Goal: Complete application form

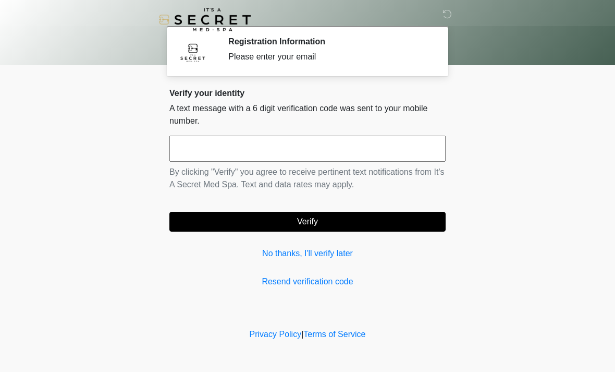
click at [414, 160] on input "text" at bounding box center [307, 149] width 276 height 26
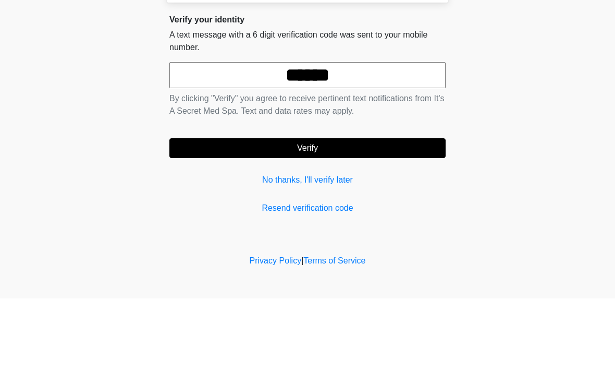
type input "******"
click at [413, 212] on button "Verify" at bounding box center [307, 222] width 276 height 20
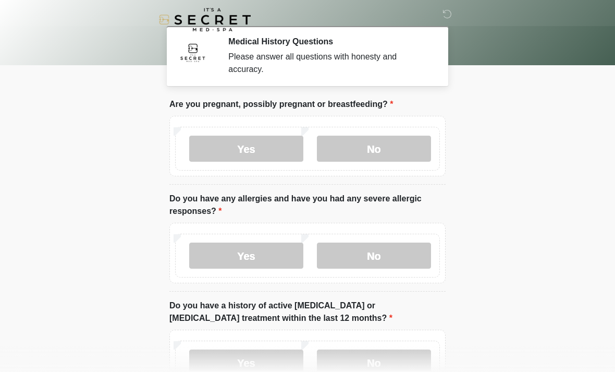
click at [410, 149] on label "No" at bounding box center [374, 149] width 114 height 26
click at [409, 258] on label "No" at bounding box center [374, 256] width 114 height 26
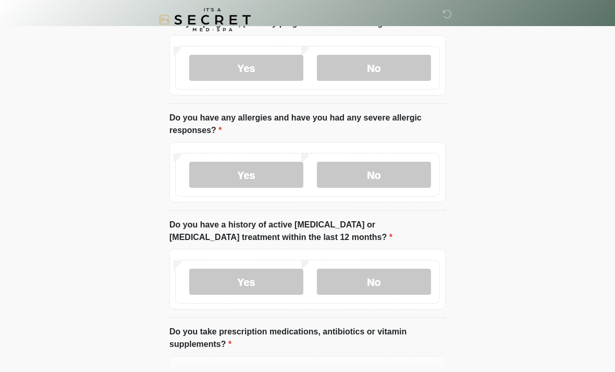
click at [399, 277] on label "No" at bounding box center [374, 282] width 114 height 26
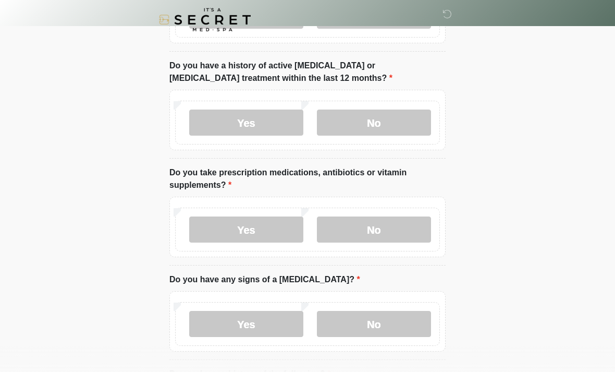
scroll to position [250, 0]
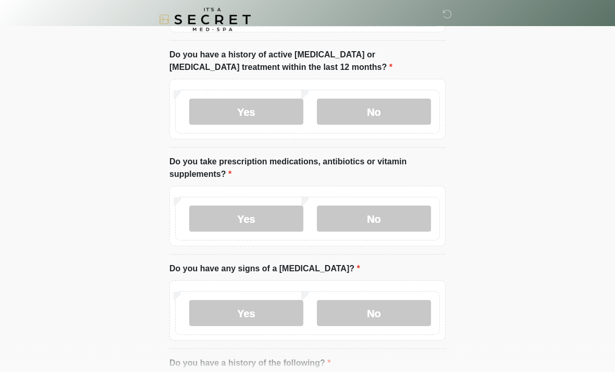
click at [286, 215] on label "Yes" at bounding box center [246, 219] width 114 height 26
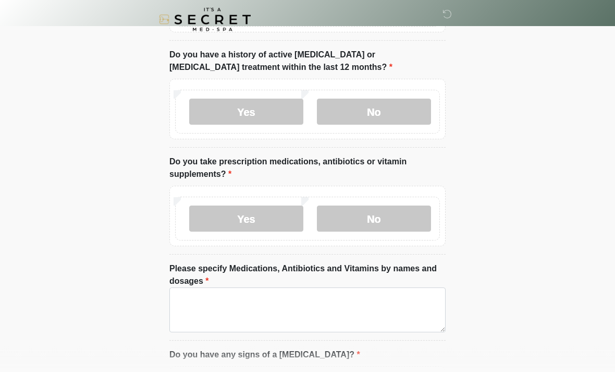
scroll to position [251, 0]
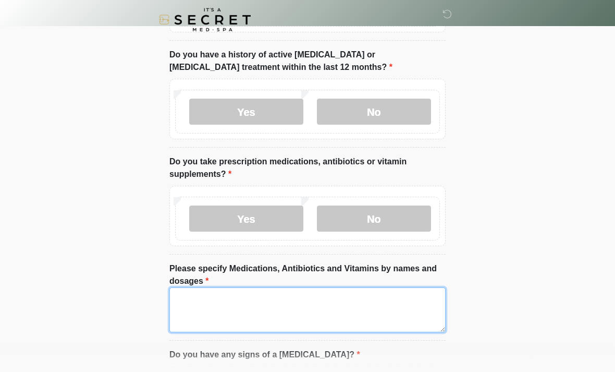
click at [334, 305] on textarea "Please specify Medications, Antibiotics and Vitamins by names and dosages" at bounding box center [307, 309] width 276 height 45
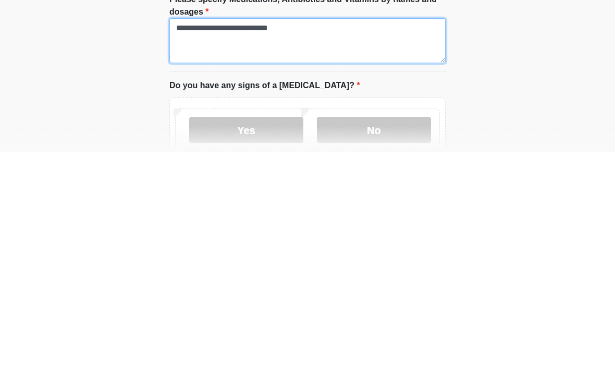
scroll to position [305, 0]
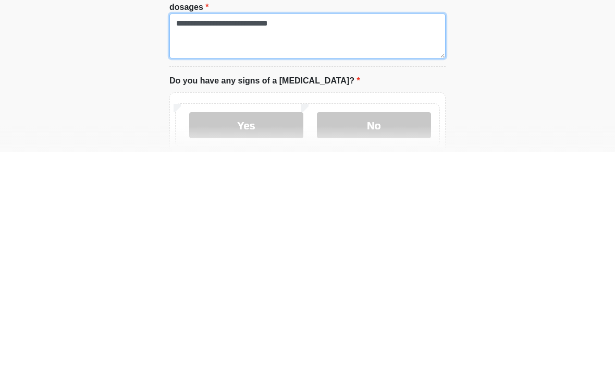
type textarea "**********"
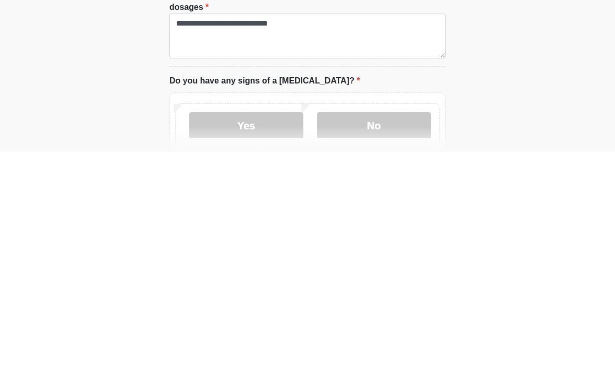
click at [405, 332] on label "No" at bounding box center [374, 345] width 114 height 26
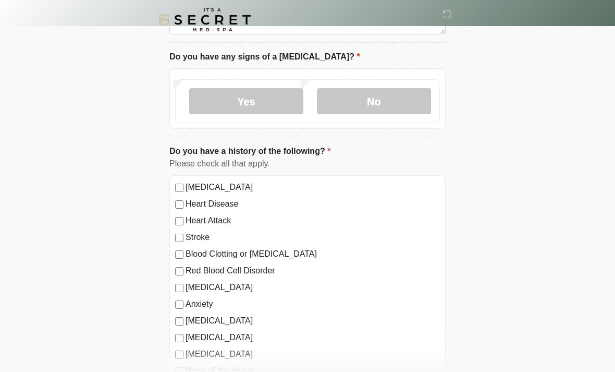
scroll to position [591, 0]
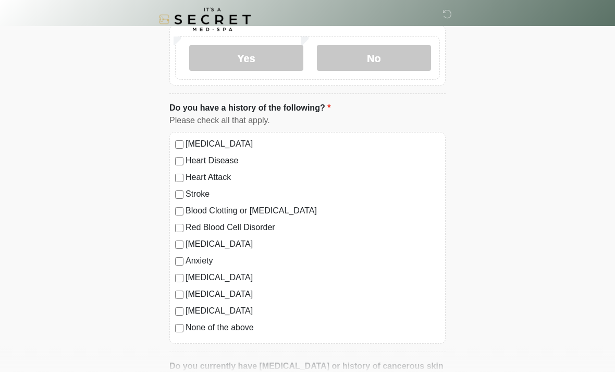
click at [241, 325] on label "None of the above" at bounding box center [313, 328] width 254 height 13
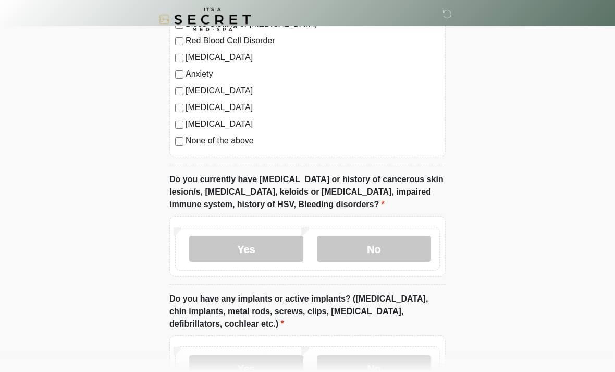
click at [365, 251] on label "No" at bounding box center [374, 249] width 114 height 26
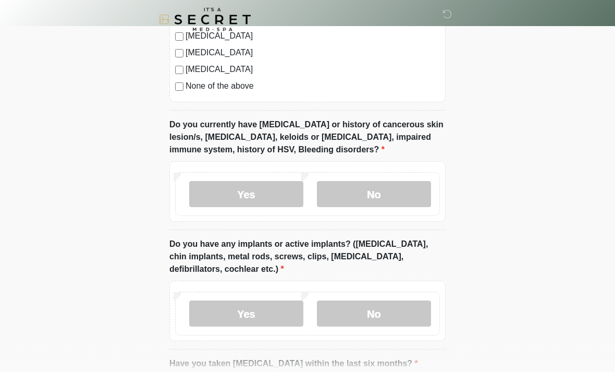
click at [394, 311] on label "No" at bounding box center [374, 314] width 114 height 26
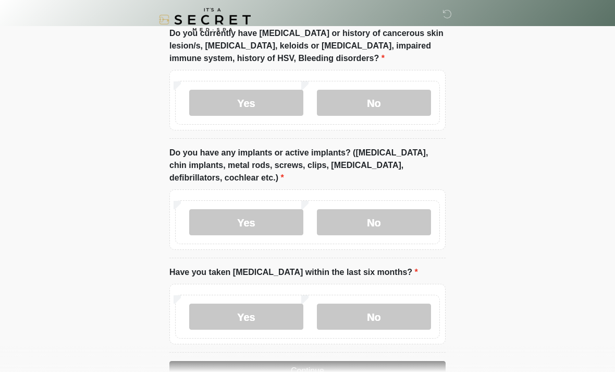
click at [405, 321] on label "No" at bounding box center [374, 317] width 114 height 26
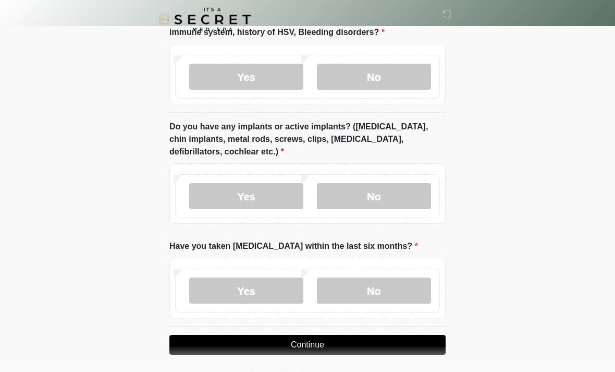
click at [417, 337] on button "Continue" at bounding box center [307, 345] width 276 height 20
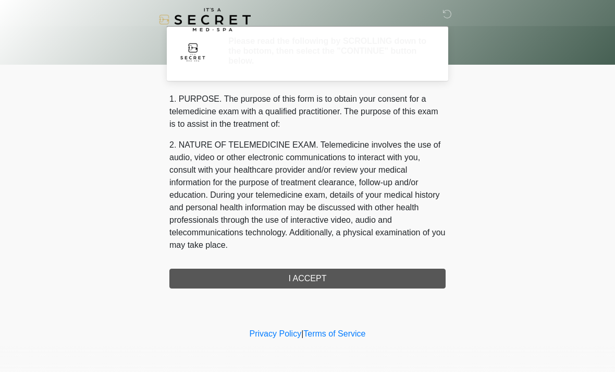
scroll to position [0, 0]
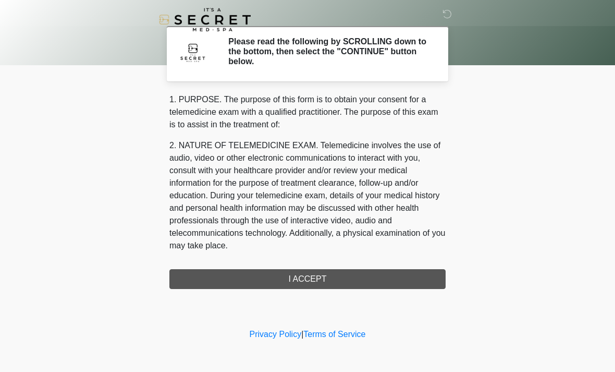
click at [342, 281] on div "1. PURPOSE. The purpose of this form is to obtain your consent for a telemedici…" at bounding box center [307, 191] width 276 height 196
click at [362, 272] on div "1. PURPOSE. The purpose of this form is to obtain your consent for a telemedici…" at bounding box center [307, 191] width 276 height 196
click at [379, 282] on div "1. PURPOSE. The purpose of this form is to obtain your consent for a telemedici…" at bounding box center [307, 191] width 276 height 196
click at [370, 273] on div "1. PURPOSE. The purpose of this form is to obtain your consent for a telemedici…" at bounding box center [307, 191] width 276 height 196
click at [314, 281] on div "1. PURPOSE. The purpose of this form is to obtain your consent for a telemedici…" at bounding box center [307, 191] width 276 height 196
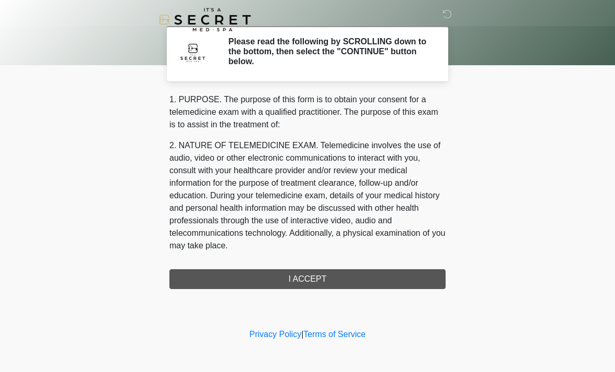
click at [308, 283] on div "1. PURPOSE. The purpose of this form is to obtain your consent for a telemedici…" at bounding box center [307, 191] width 276 height 196
click at [309, 282] on div "1. PURPOSE. The purpose of this form is to obtain your consent for a telemedici…" at bounding box center [307, 191] width 276 height 196
click at [318, 273] on div "1. PURPOSE. The purpose of this form is to obtain your consent for a telemedici…" at bounding box center [307, 191] width 276 height 196
click at [347, 282] on div "1. PURPOSE. The purpose of this form is to obtain your consent for a telemedici…" at bounding box center [307, 191] width 276 height 196
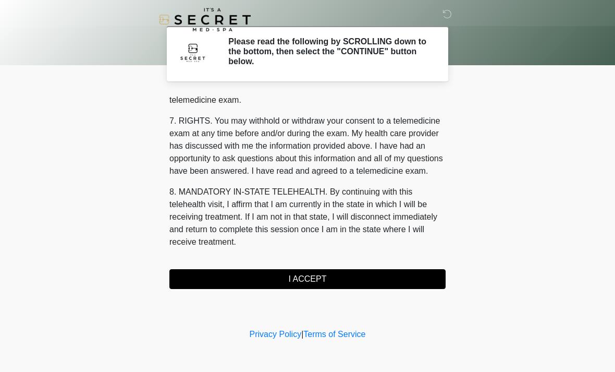
scroll to position [442, 0]
click at [312, 281] on button "I ACCEPT" at bounding box center [307, 279] width 276 height 20
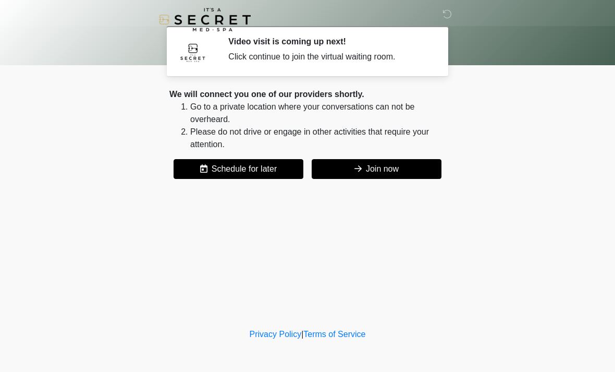
click at [393, 186] on div "‎ ‎ Video visit is coming up next! Click continue to join the virtual waiting r…" at bounding box center [307, 162] width 313 height 305
click at [392, 185] on div "‎ ‎ Video visit is coming up next! Click continue to join the virtual waiting r…" at bounding box center [307, 162] width 313 height 305
click at [413, 167] on button "Join now" at bounding box center [377, 169] width 130 height 20
